Goal: Task Accomplishment & Management: Complete application form

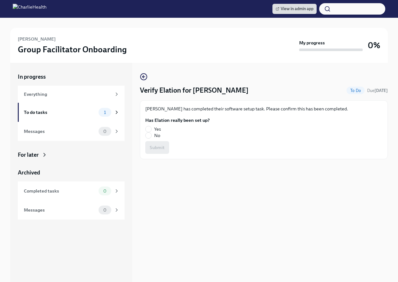
click at [153, 130] on label "Yes" at bounding box center [174, 129] width 59 height 6
click at [151, 130] on input "Yes" at bounding box center [149, 129] width 6 height 6
radio input "true"
click at [155, 145] on span "Submit" at bounding box center [157, 148] width 15 height 6
click at [153, 129] on label "Yes" at bounding box center [174, 129] width 59 height 6
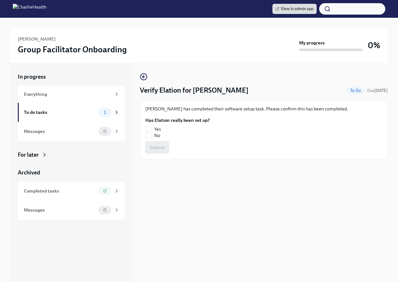
click at [151, 129] on input "Yes" at bounding box center [149, 129] width 6 height 6
radio input "true"
click at [159, 147] on span "Submit" at bounding box center [157, 148] width 15 height 6
click at [160, 129] on span "Yes" at bounding box center [157, 129] width 7 height 6
click at [151, 129] on input "Yes" at bounding box center [149, 129] width 6 height 6
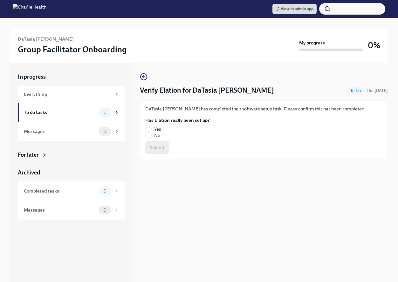
radio input "true"
click at [160, 145] on span "Submit" at bounding box center [157, 148] width 15 height 6
